Goal: Task Accomplishment & Management: Manage account settings

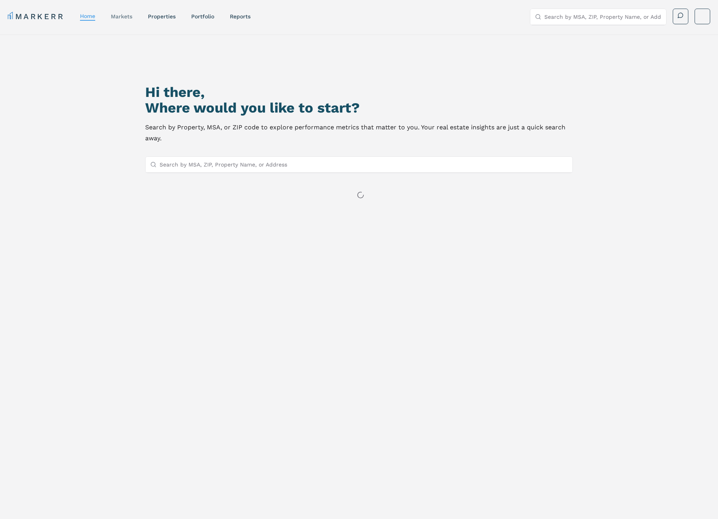
click at [126, 20] on div "markets" at bounding box center [121, 16] width 21 height 8
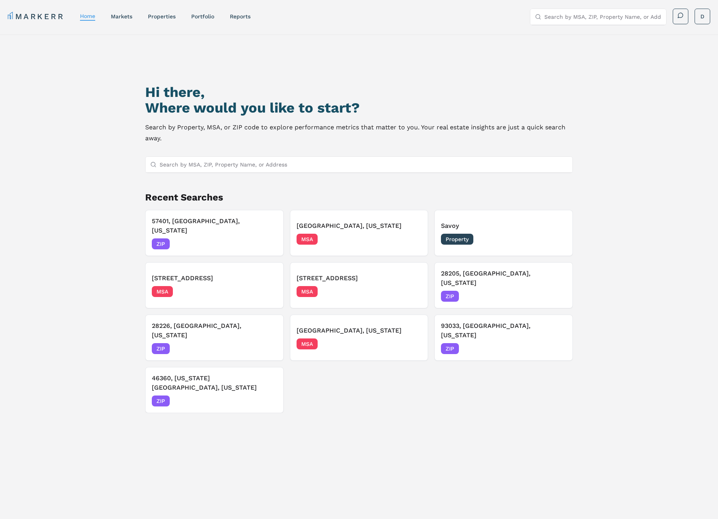
click at [127, 18] on link "markets" at bounding box center [121, 16] width 21 height 6
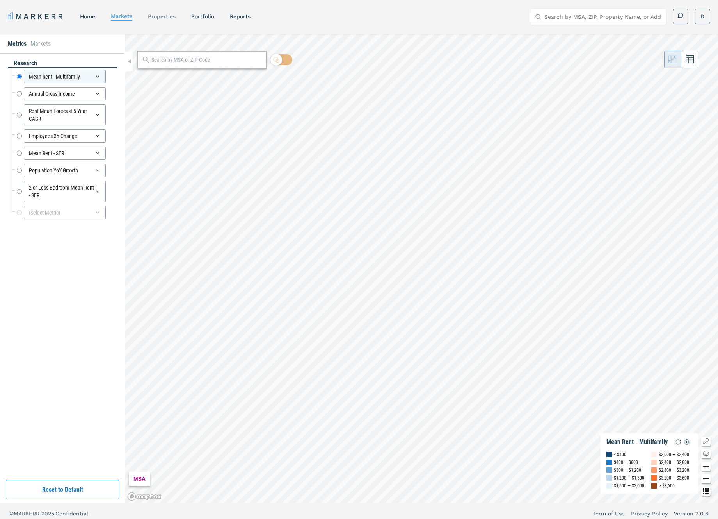
click at [176, 18] on link "properties" at bounding box center [162, 16] width 28 height 6
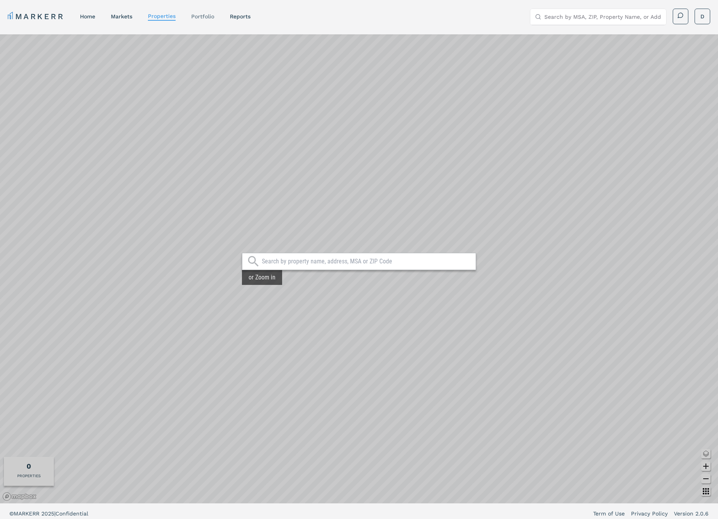
click at [206, 17] on link "Portfolio" at bounding box center [202, 16] width 23 height 6
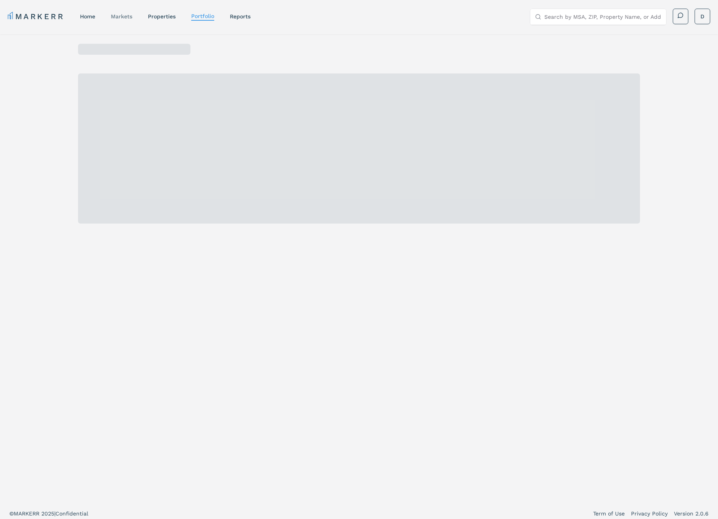
click at [121, 18] on link "markets" at bounding box center [121, 16] width 21 height 6
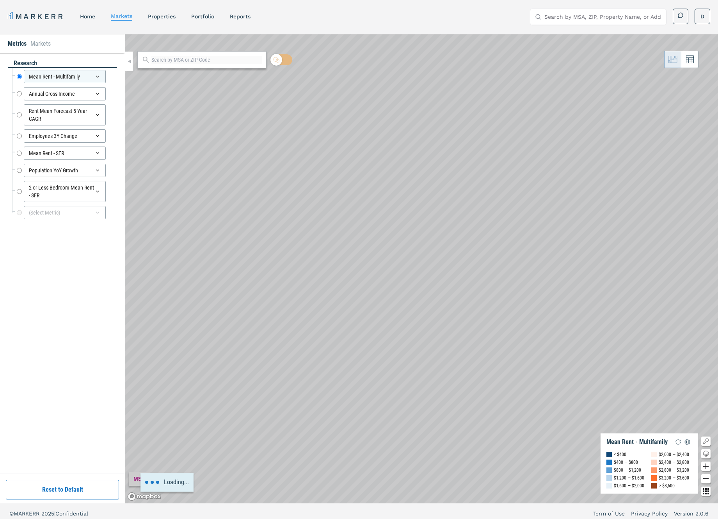
click at [217, 16] on nav "MARKERR home markets properties Portfolio reports" at bounding box center [129, 16] width 243 height 11
click at [206, 17] on link "Portfolio" at bounding box center [202, 16] width 23 height 6
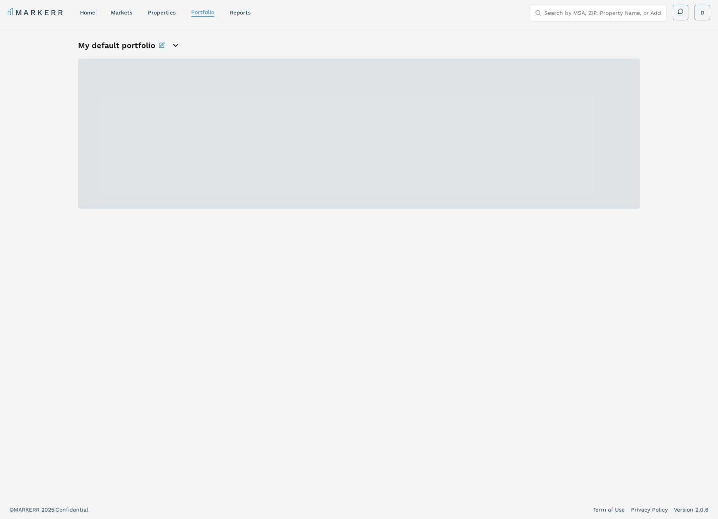
scroll to position [5, 0]
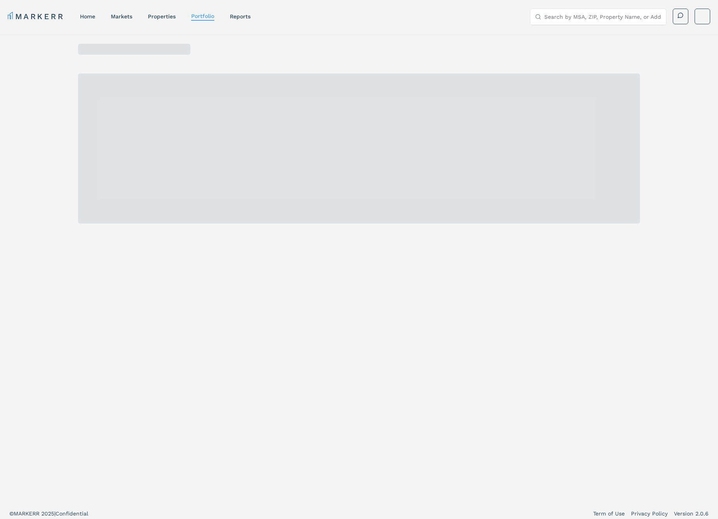
scroll to position [5, 0]
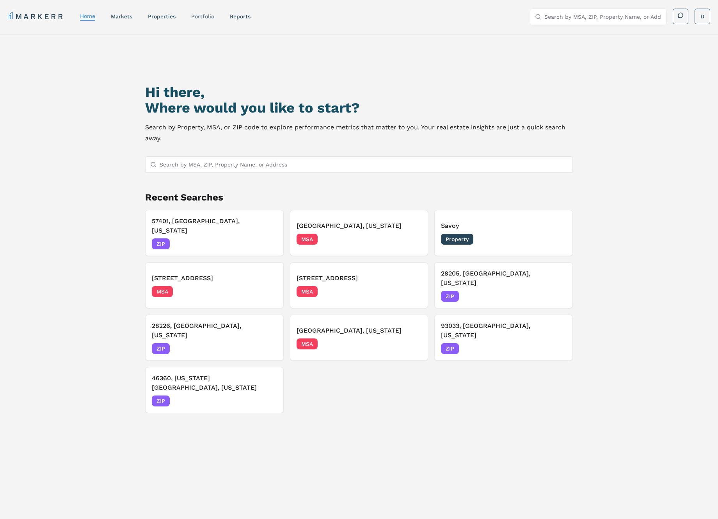
click at [210, 16] on link "Portfolio" at bounding box center [202, 16] width 23 height 6
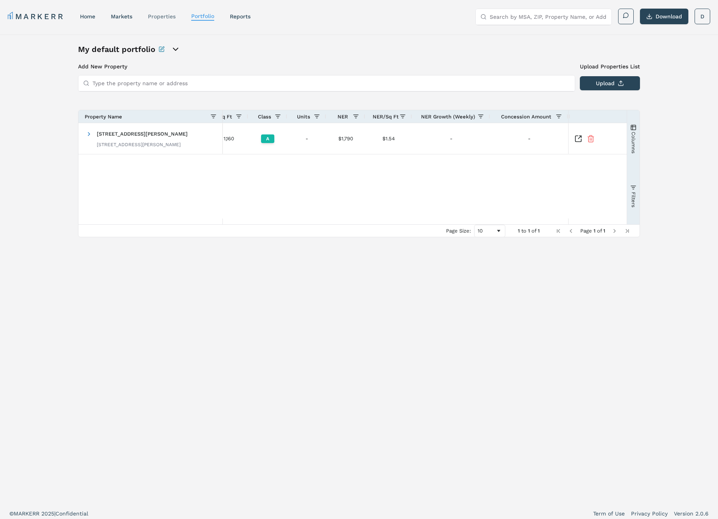
click at [160, 17] on link "properties" at bounding box center [162, 16] width 28 height 6
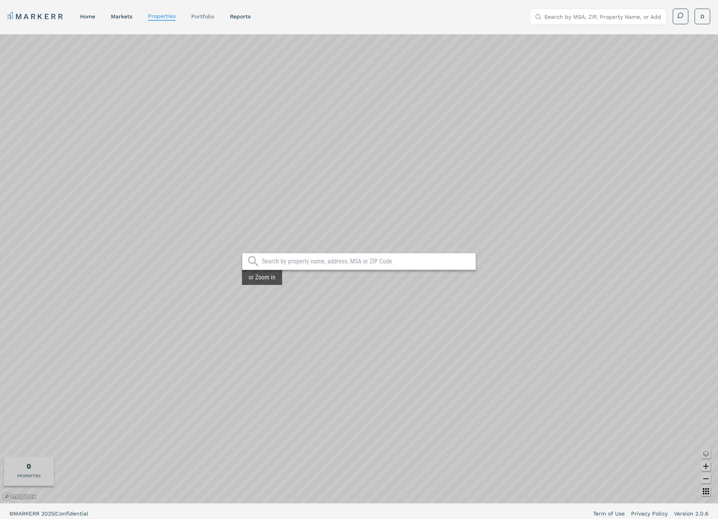
click at [209, 16] on link "Portfolio" at bounding box center [202, 16] width 23 height 6
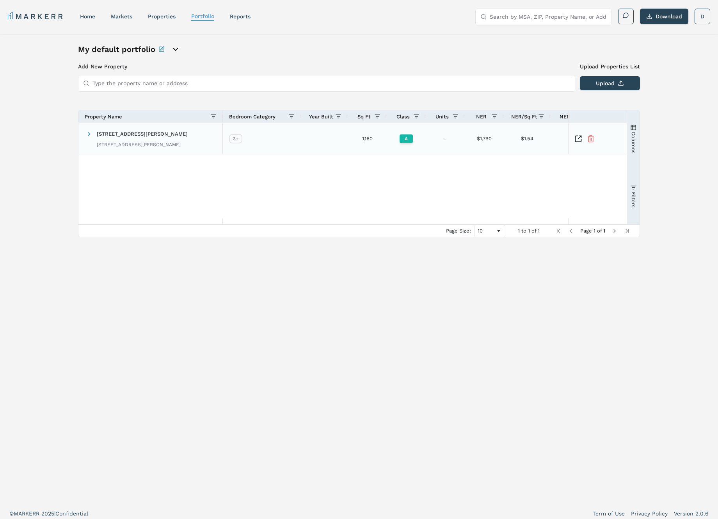
click at [583, 142] on div at bounding box center [598, 138] width 59 height 31
click at [579, 140] on icon "Inspect Comparable" at bounding box center [579, 139] width 8 height 8
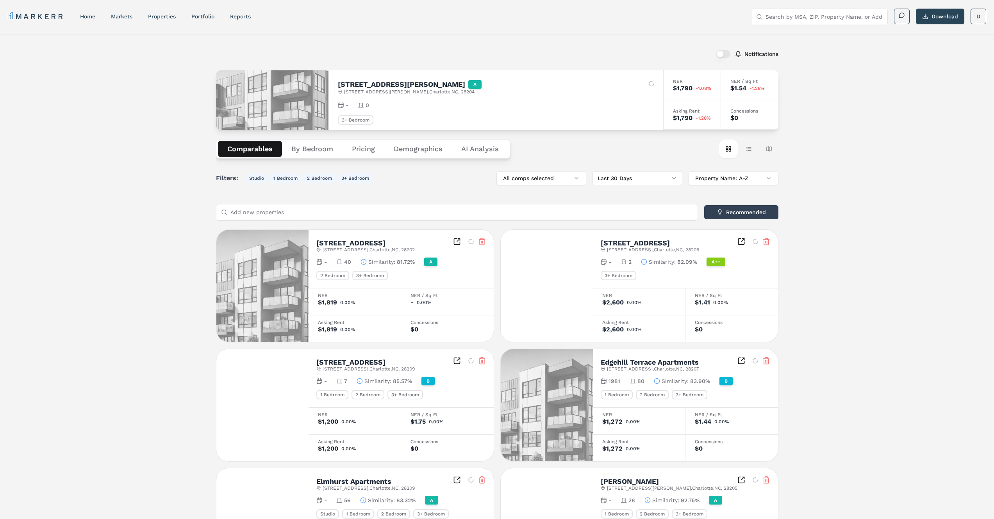
click at [722, 54] on button "button" at bounding box center [723, 54] width 14 height 8
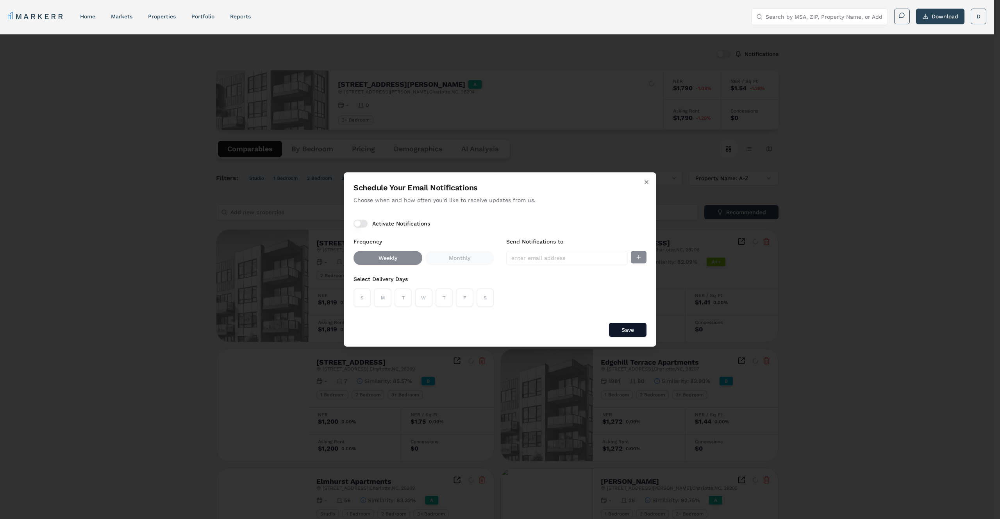
click at [361, 223] on button "Activate Notifications" at bounding box center [360, 223] width 14 height 8
click at [364, 287] on div "Select Delivery Days S M T W T F S" at bounding box center [423, 290] width 140 height 33
click at [378, 296] on button "M" at bounding box center [382, 297] width 17 height 19
click at [365, 300] on button "S" at bounding box center [361, 297] width 17 height 19
click at [408, 297] on button "T" at bounding box center [402, 297] width 17 height 19
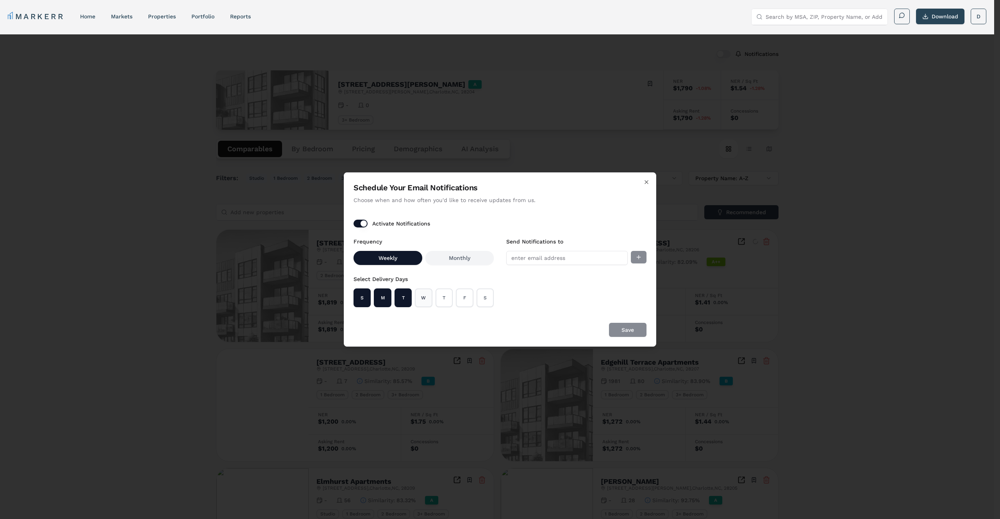
click at [426, 298] on button "W" at bounding box center [423, 297] width 17 height 19
click at [447, 297] on button "T" at bounding box center [443, 297] width 17 height 19
click at [467, 298] on button "F" at bounding box center [464, 297] width 17 height 19
click at [485, 298] on button "S" at bounding box center [484, 297] width 17 height 19
click at [552, 259] on input "Send Notifications to" at bounding box center [566, 258] width 121 height 14
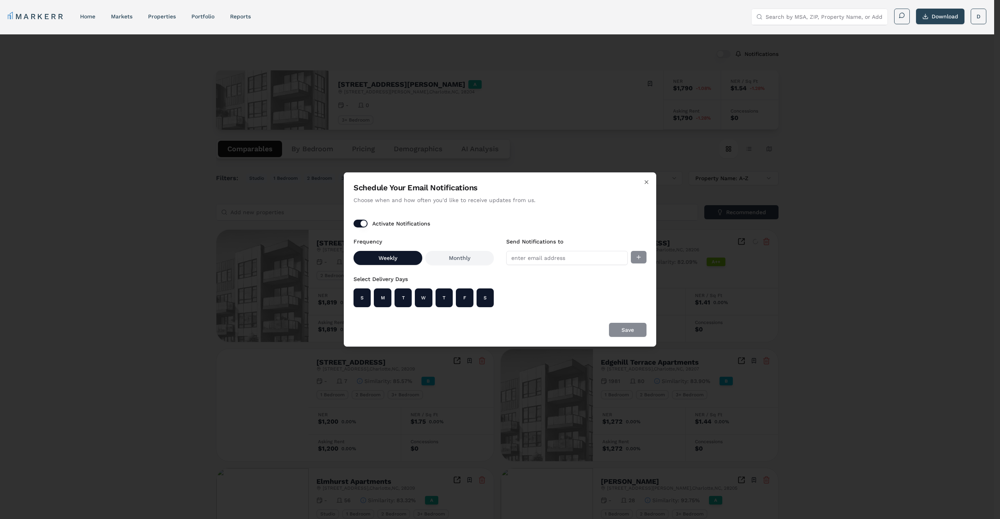
type input "dsalazar@markerr.com"
click at [633, 259] on button "Add email" at bounding box center [639, 257] width 16 height 12
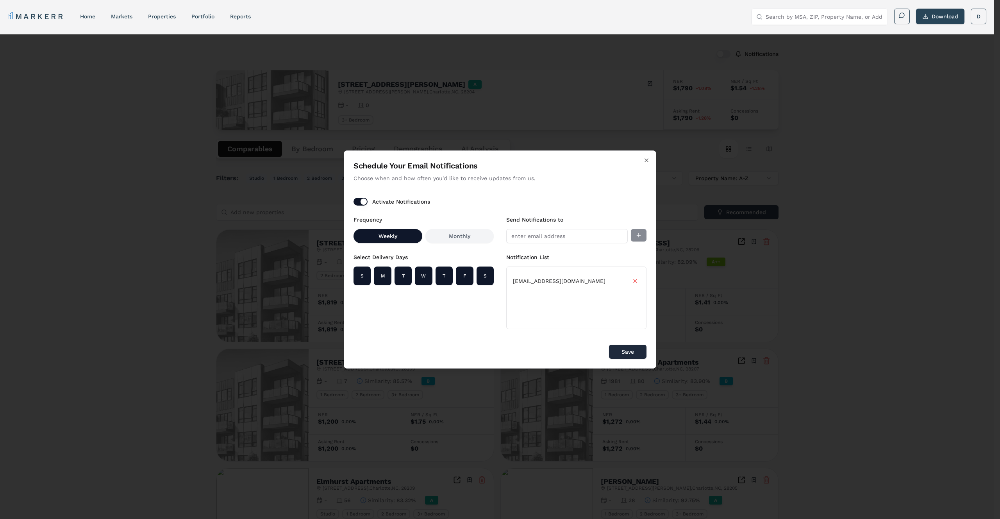
click at [635, 350] on button "Save" at bounding box center [627, 351] width 37 height 14
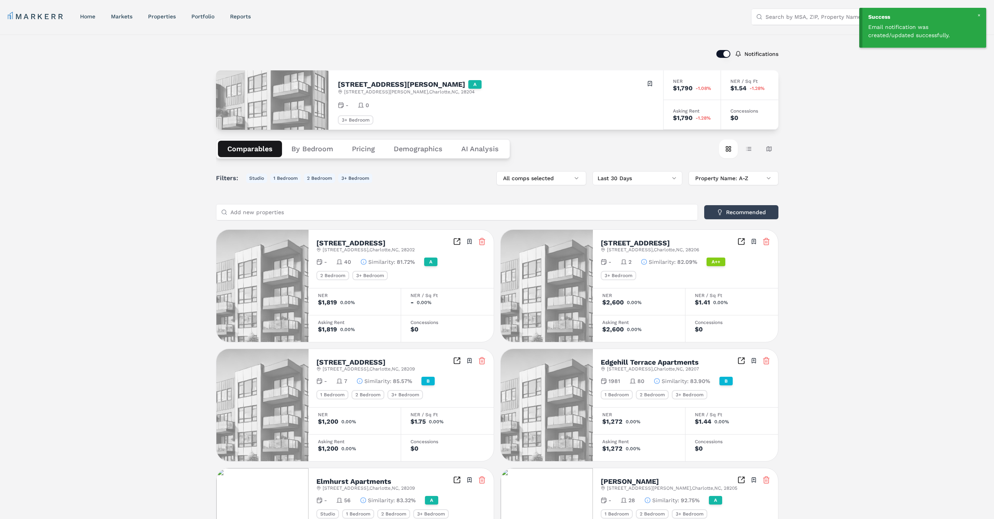
click at [457, 242] on icon "Inspect Comparables" at bounding box center [457, 241] width 8 height 8
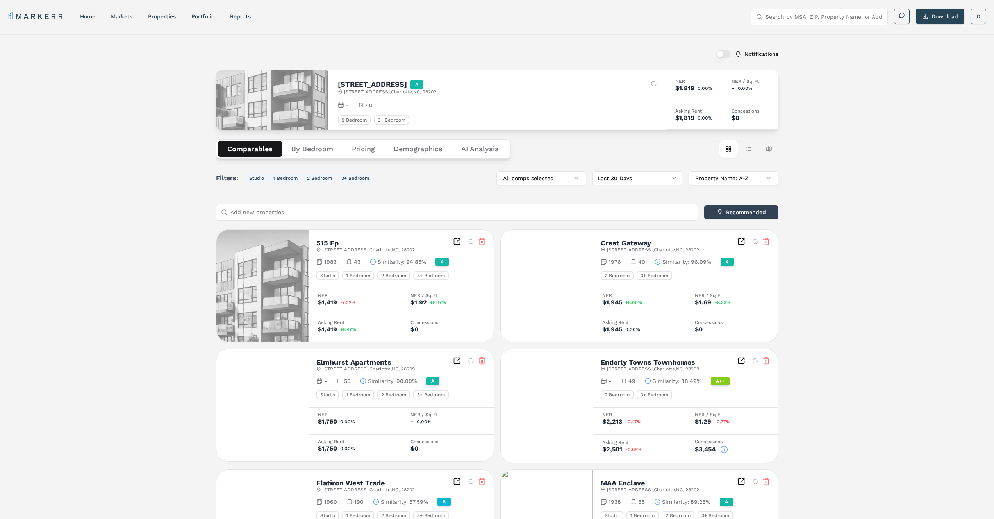
click at [726, 57] on button "button" at bounding box center [723, 54] width 14 height 8
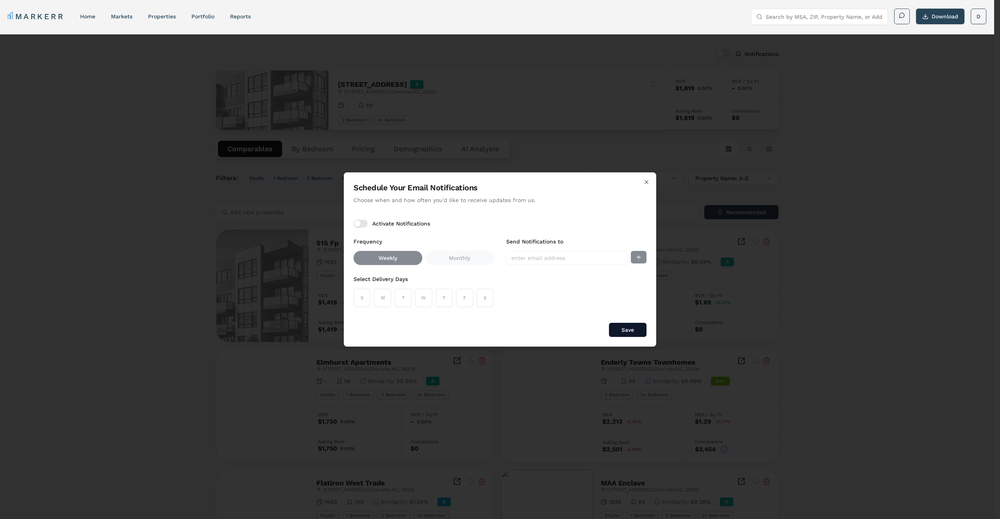
click at [403, 230] on div "Activate Notifications Frequency Weekly Monthly Select Delivery Days S M T W T …" at bounding box center [499, 262] width 293 height 87
click at [362, 228] on div "Activate Notifications Frequency Weekly Monthly Select Delivery Days S M T W T …" at bounding box center [499, 262] width 293 height 87
click at [360, 224] on button "Activate Notifications" at bounding box center [360, 223] width 14 height 8
click at [461, 257] on button "Monthly" at bounding box center [459, 258] width 69 height 14
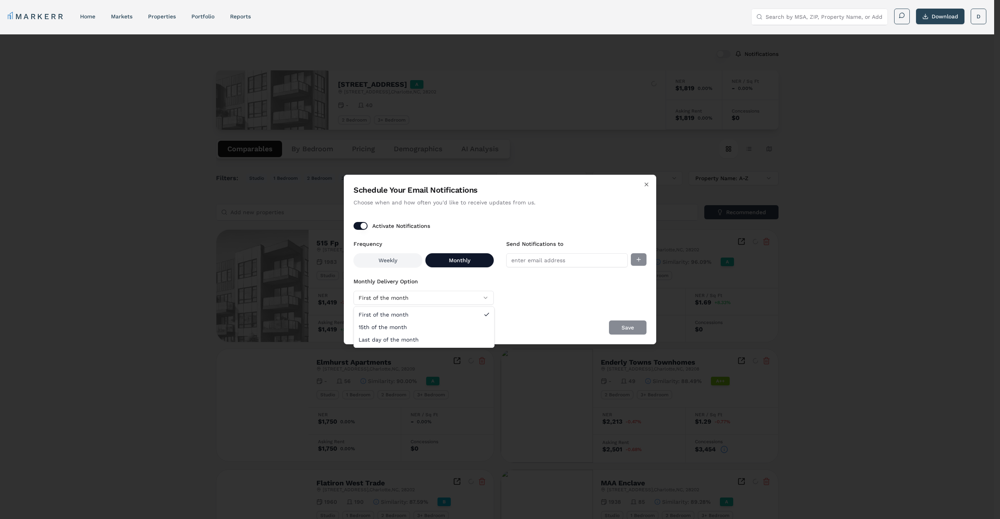
click at [456, 296] on button "First of the month" at bounding box center [423, 298] width 140 height 14
click at [604, 260] on input "Send Notifications to" at bounding box center [566, 260] width 121 height 14
type input "[EMAIL_ADDRESS][DOMAIN_NAME]"
click at [636, 258] on button "Add email" at bounding box center [639, 259] width 16 height 12
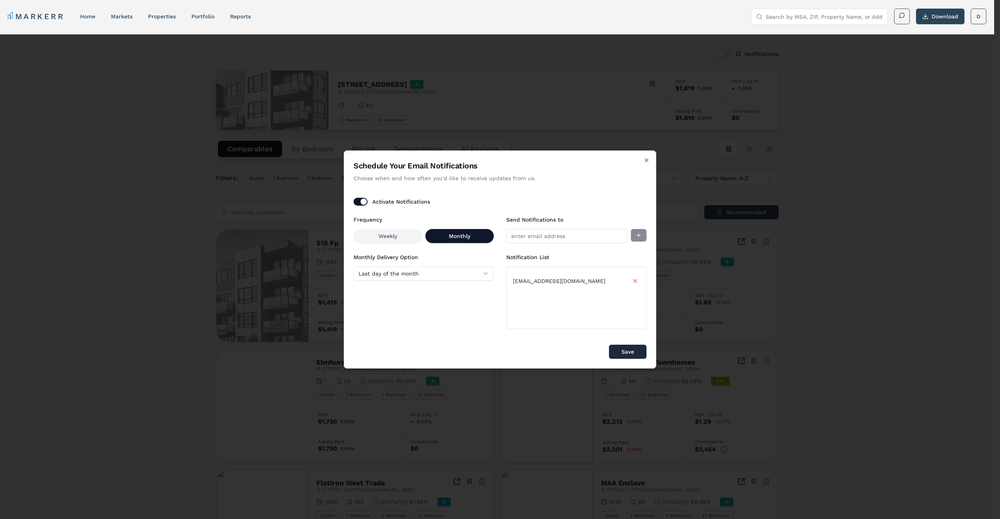
click at [633, 352] on button "Save" at bounding box center [627, 351] width 37 height 14
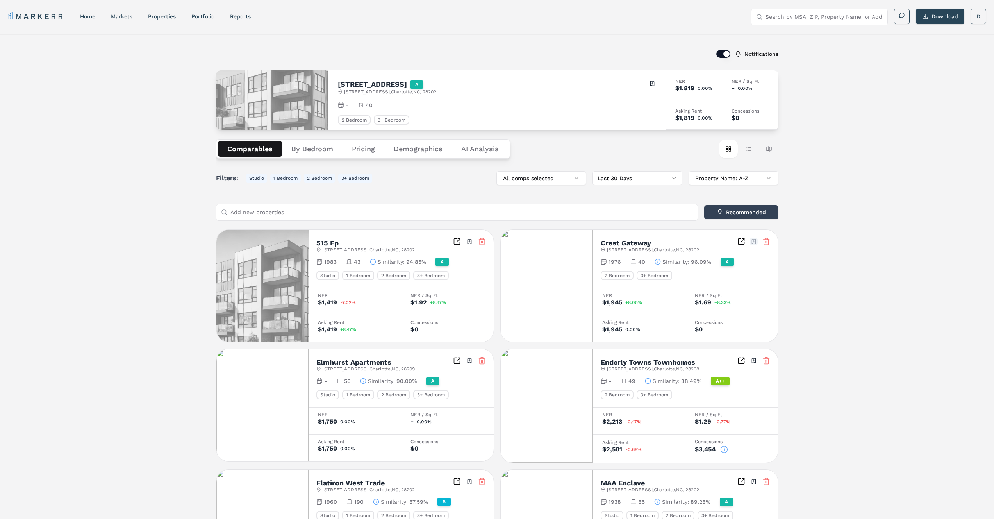
click at [754, 242] on html "MARKERR home markets properties Portfolio reports Search by MSA, ZIP, Property …" at bounding box center [497, 426] width 994 height 853
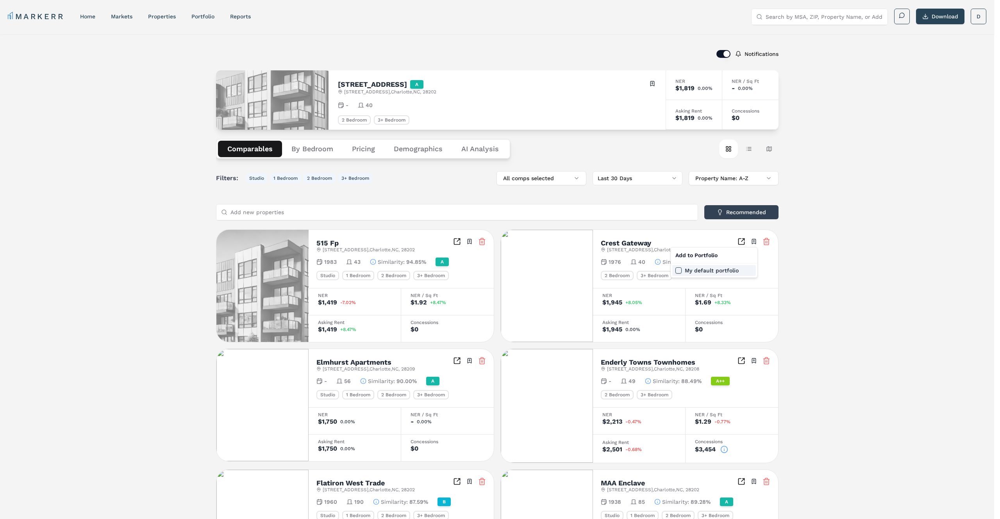
click at [706, 271] on label "My default portfolio" at bounding box center [711, 269] width 54 height 5
click at [681, 271] on button "My default portfolio" at bounding box center [678, 270] width 6 height 6
click at [746, 363] on html "MARKERR home markets properties Portfolio reports Search by MSA, ZIP, Property …" at bounding box center [500, 426] width 1000 height 853
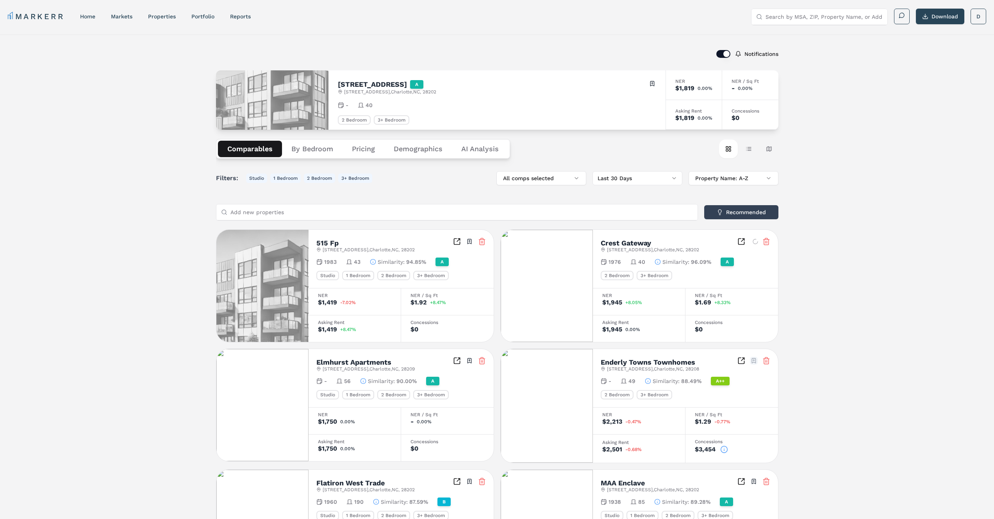
click at [751, 360] on html "MARKERR home markets properties Portfolio reports Search by MSA, ZIP, Property …" at bounding box center [497, 426] width 994 height 853
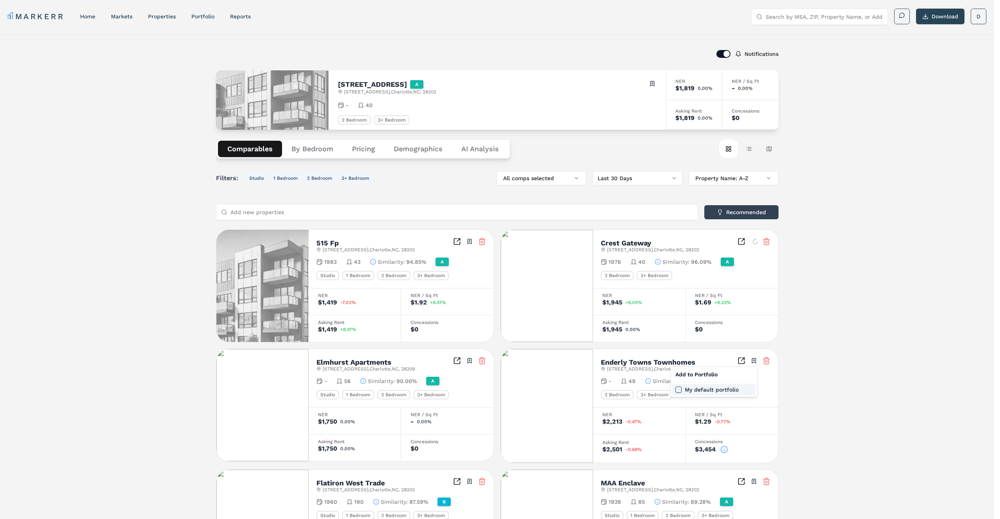
click at [724, 392] on label "My default portfolio" at bounding box center [711, 389] width 54 height 5
click at [681, 392] on button "My default portfolio" at bounding box center [678, 389] width 6 height 6
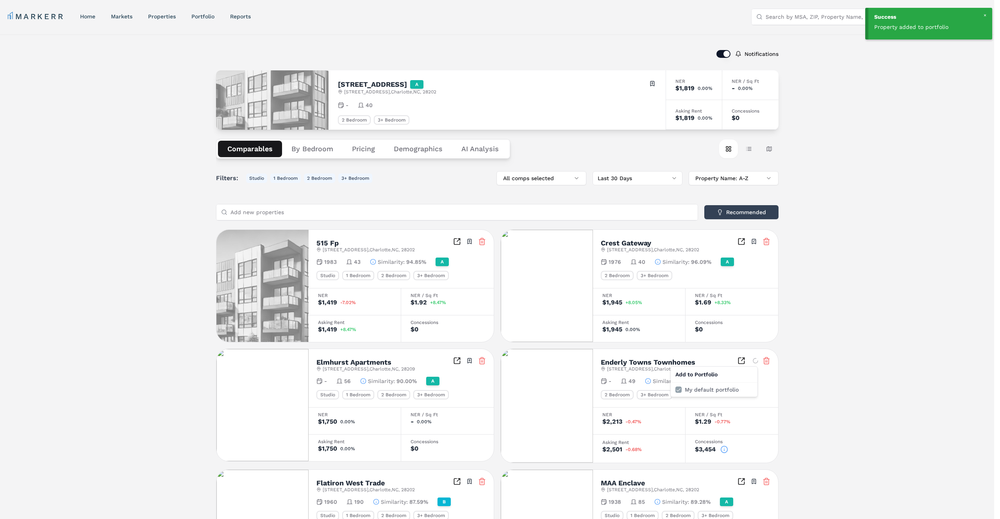
click at [819, 421] on html "Success Property added to portfolio MARKERR home markets properties Portfolio r…" at bounding box center [500, 426] width 1000 height 853
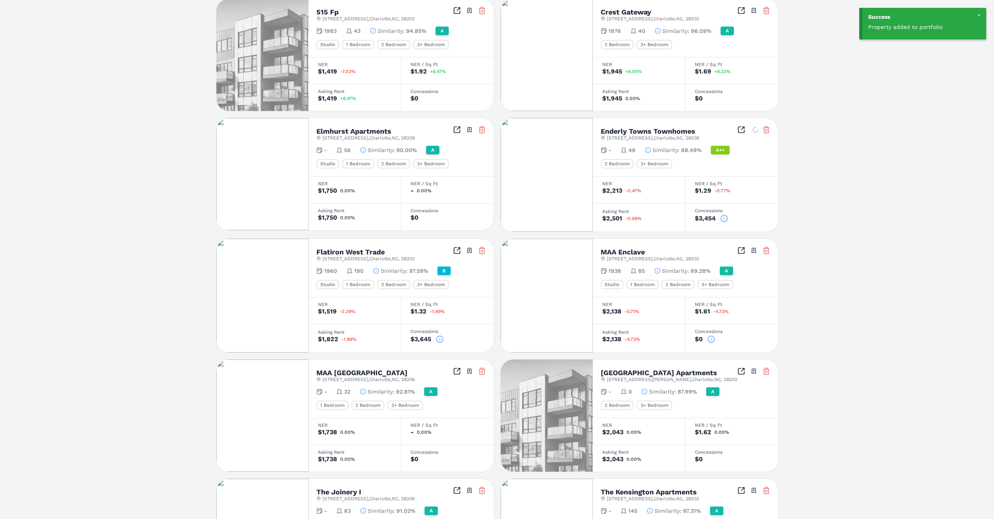
scroll to position [250, 0]
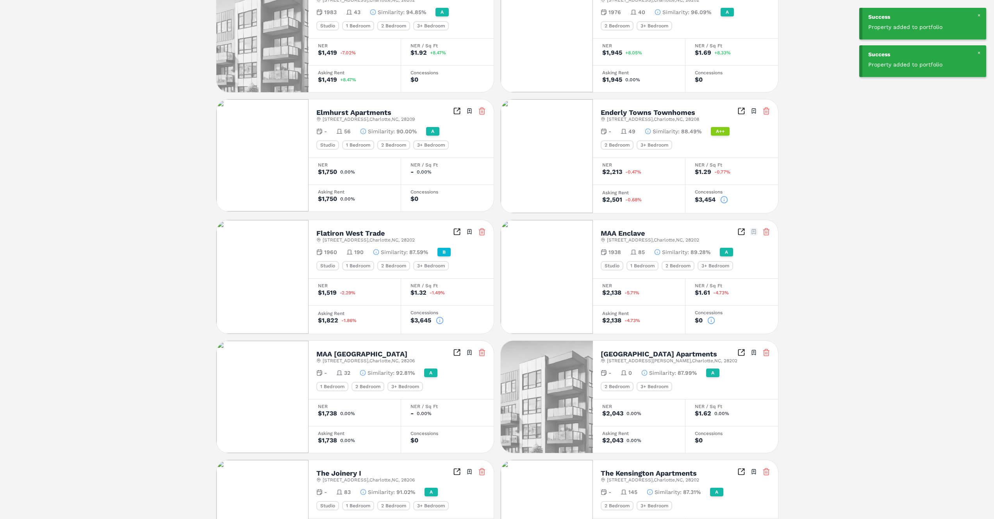
click at [753, 235] on html "Success Property added to portfolio Success Property added to portfolio MARKERR…" at bounding box center [497, 176] width 994 height 853
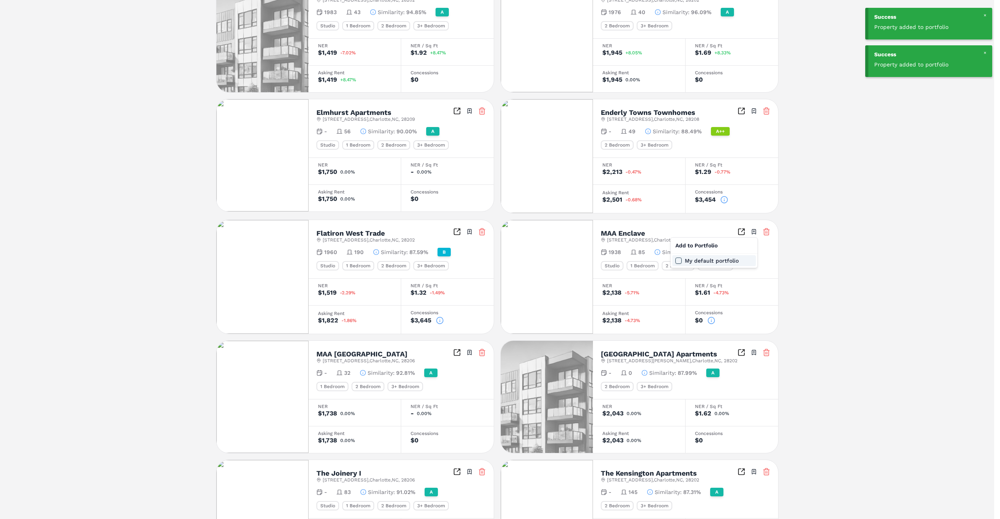
click at [715, 260] on label "My default portfolio" at bounding box center [711, 260] width 54 height 5
click at [681, 260] on button "My default portfolio" at bounding box center [678, 260] width 6 height 6
click at [883, 275] on html "Success Property added to portfolio Success Property added to portfolio MARKERR…" at bounding box center [500, 176] width 1000 height 853
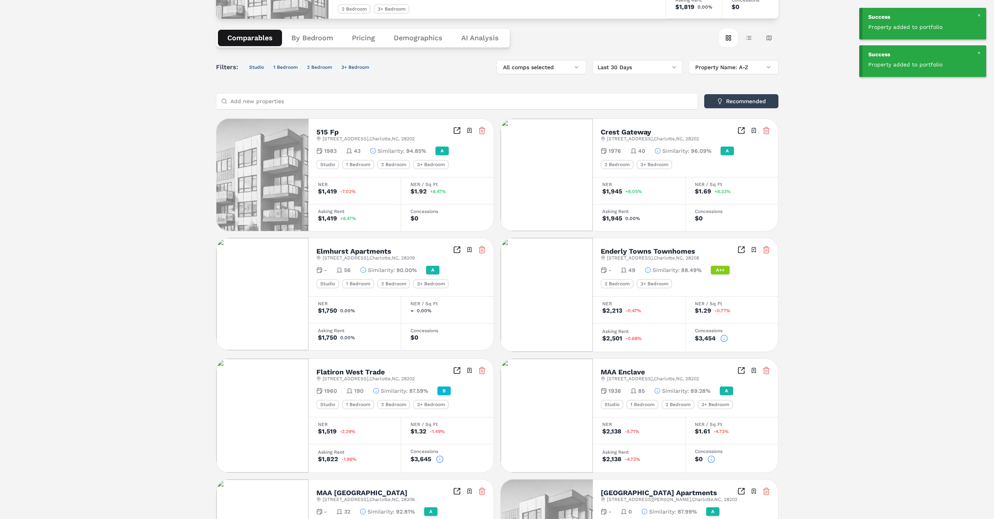
scroll to position [0, 0]
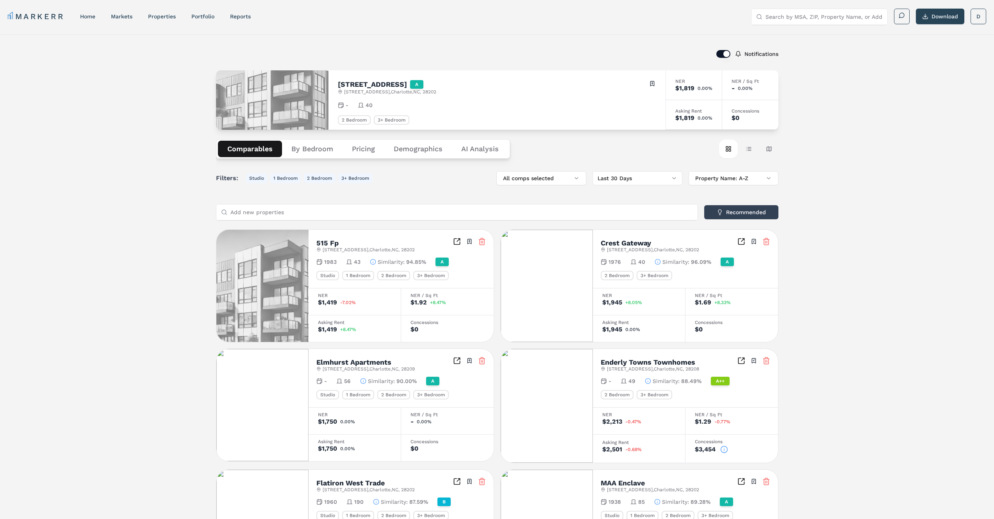
click at [668, 14] on div "Search by MSA, ZIP, Property Name, or Address Download D" at bounding box center [868, 17] width 235 height 16
click at [668, 16] on html "MARKERR home markets properties Portfolio reports Search by MSA, ZIP, Property …" at bounding box center [497, 426] width 994 height 853
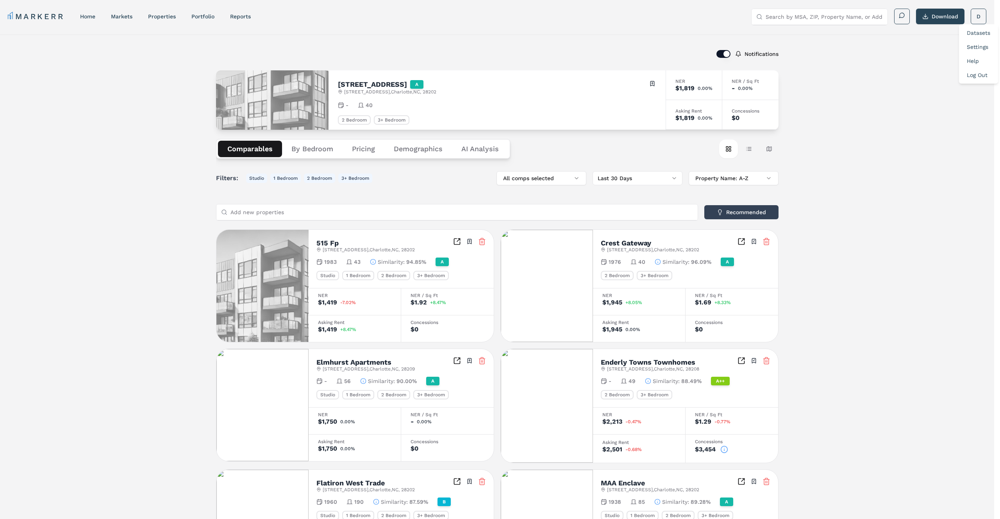
click at [668, 75] on link "Log Out" at bounding box center [976, 75] width 21 height 6
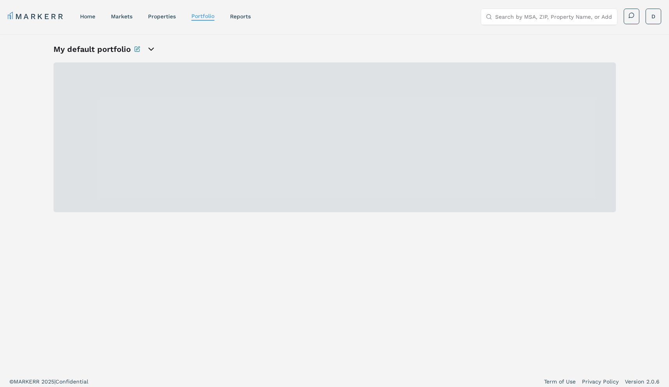
click at [378, 87] on div at bounding box center [334, 137] width 562 height 150
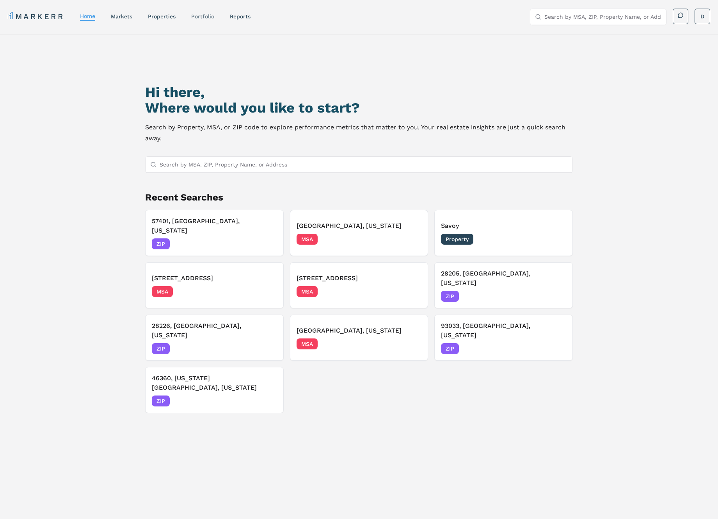
click at [211, 14] on link "Portfolio" at bounding box center [202, 16] width 23 height 6
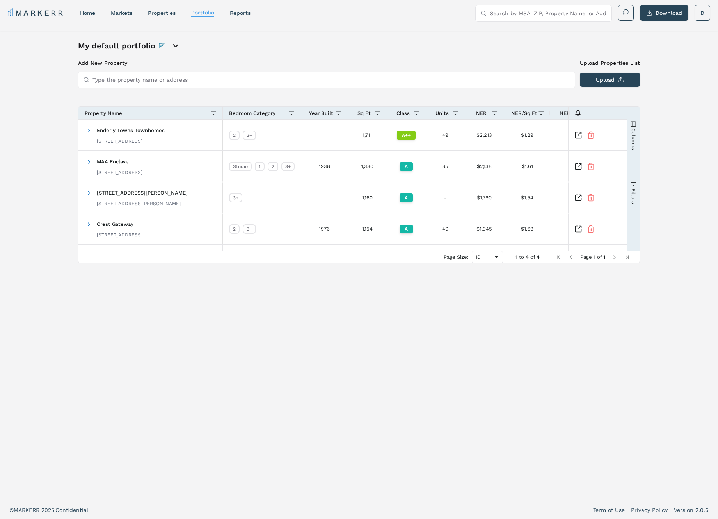
scroll to position [5, 0]
click at [566, 340] on div "My default portfolio Add New Property Upload Properties List Type the property …" at bounding box center [359, 264] width 562 height 450
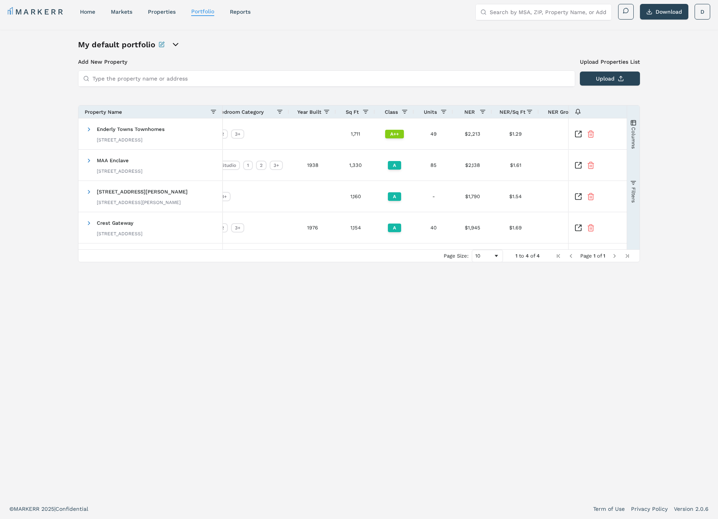
scroll to position [0, 139]
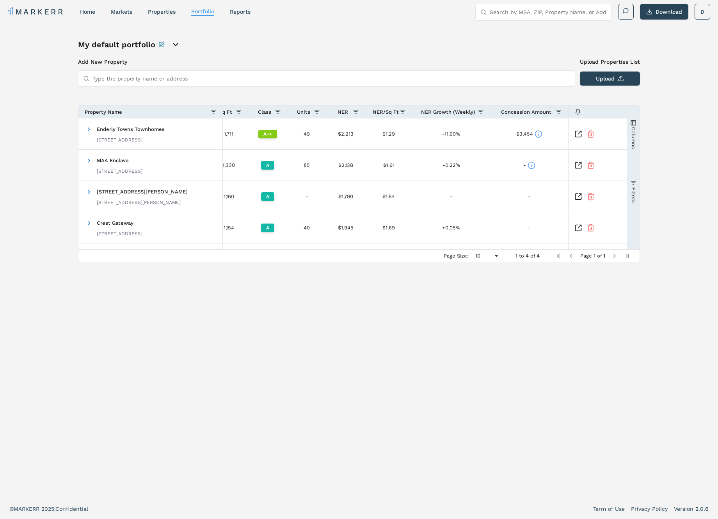
click at [86, 6] on nav "MARKERR home markets properties Portfolio reports" at bounding box center [129, 11] width 243 height 11
click at [88, 10] on link "home" at bounding box center [87, 12] width 15 height 6
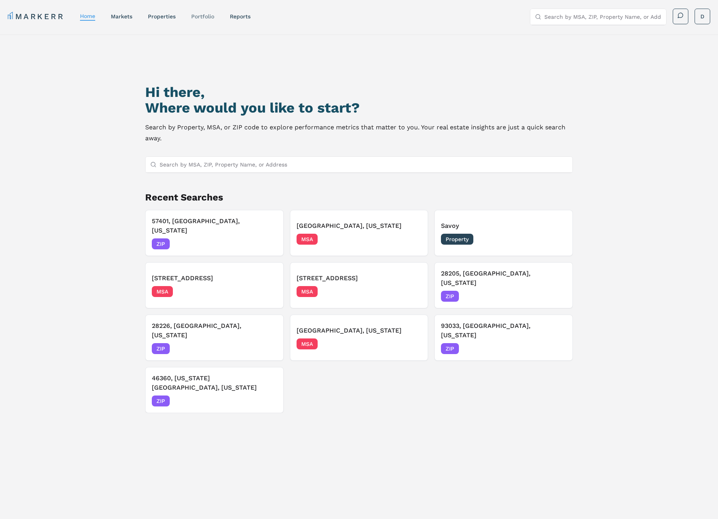
click at [196, 19] on link "Portfolio" at bounding box center [202, 16] width 23 height 6
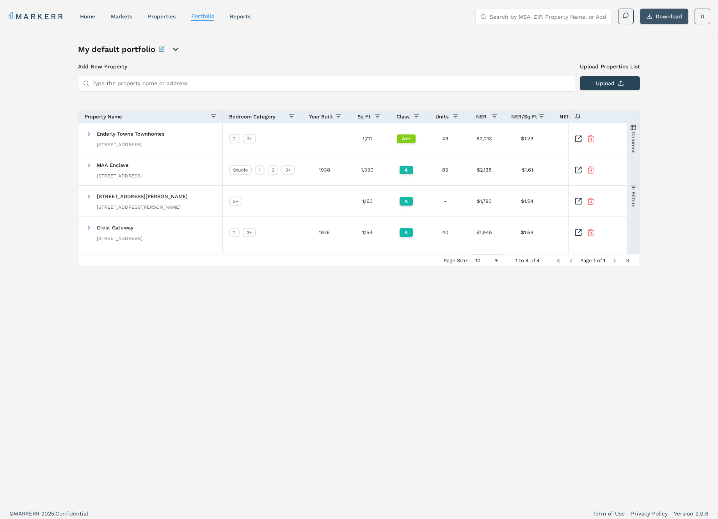
click at [674, 20] on button "Download" at bounding box center [664, 17] width 48 height 16
click at [679, 113] on div "My default portfolio Add New Property Upload Properties List Type the property …" at bounding box center [359, 268] width 718 height 469
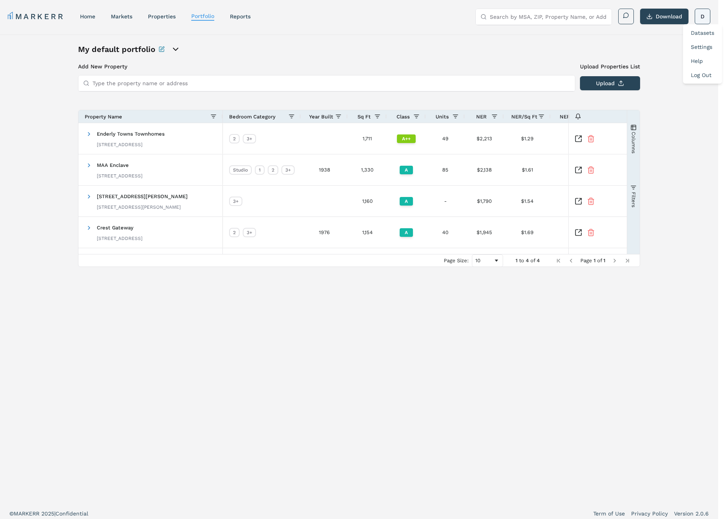
click at [699, 18] on html "MARKERR home markets properties Portfolio reports Search by MSA, ZIP, Property …" at bounding box center [362, 261] width 724 height 523
click at [709, 69] on div "Log Out" at bounding box center [703, 75] width 36 height 14
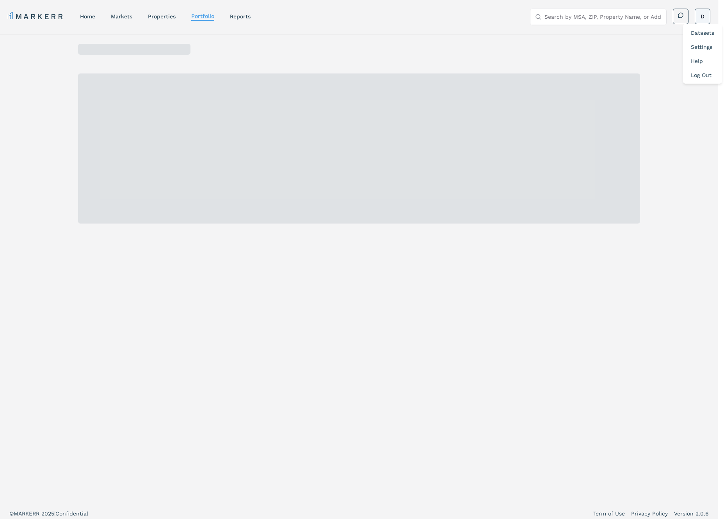
click at [699, 21] on html "MARKERR home markets properties Portfolio reports Search by MSA, ZIP, Property …" at bounding box center [362, 261] width 724 height 523
